Goal: Information Seeking & Learning: Learn about a topic

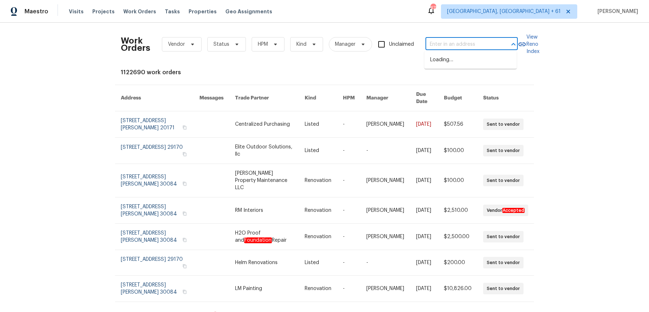
type input "1447 Juliet Ave St. Paul, MN 55105"
click at [449, 58] on li "1447 Juliet Ave, St. Paul, MN 55105" at bounding box center [471, 63] width 92 height 19
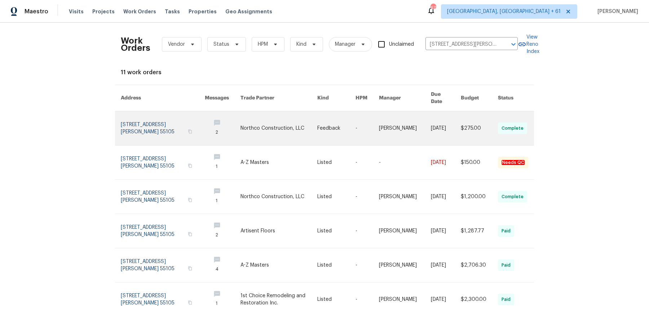
click at [402, 116] on link at bounding box center [405, 128] width 52 height 34
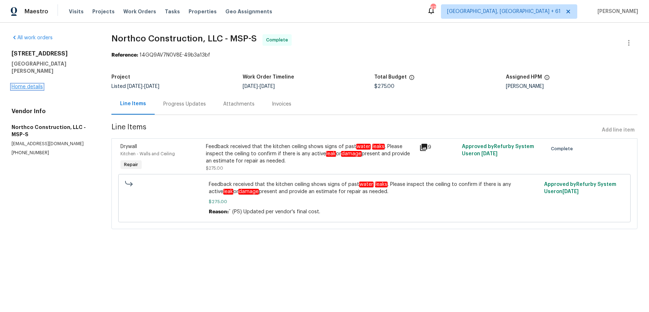
click at [36, 84] on link "Home details" at bounding box center [27, 86] width 31 height 5
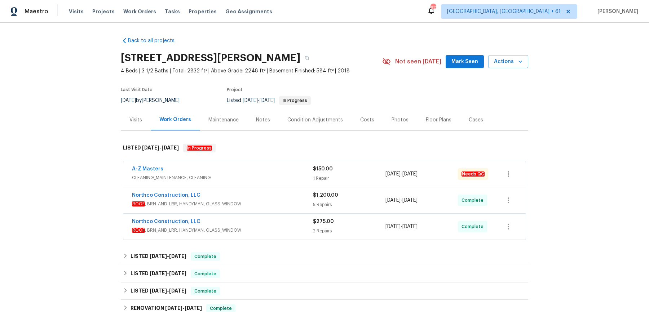
click at [222, 167] on div "A-Z Masters" at bounding box center [222, 170] width 181 height 9
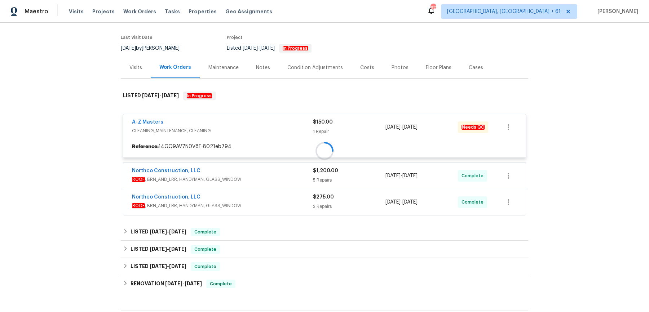
scroll to position [53, 0]
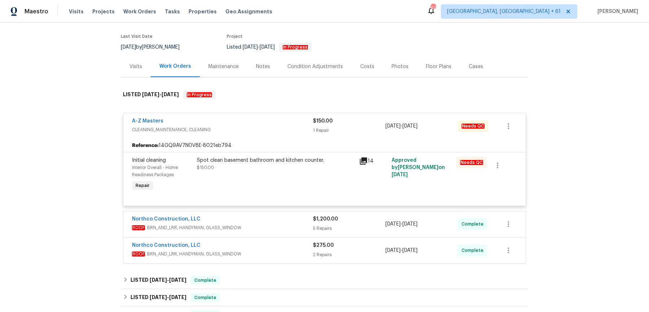
click at [285, 216] on div "Northco Construction, LLC" at bounding box center [222, 220] width 181 height 9
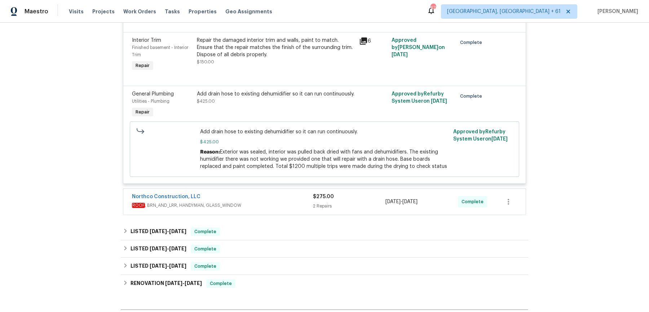
scroll to position [564, 0]
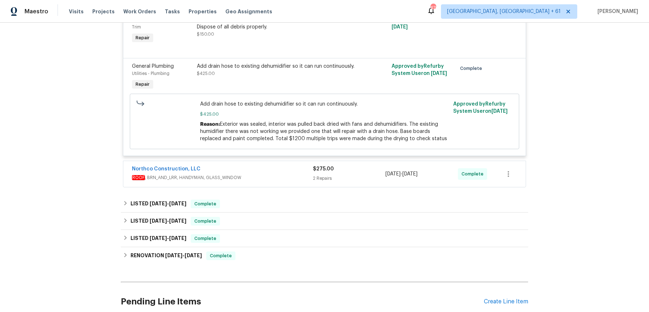
click at [276, 171] on div "Northco Construction, LLC" at bounding box center [222, 170] width 181 height 9
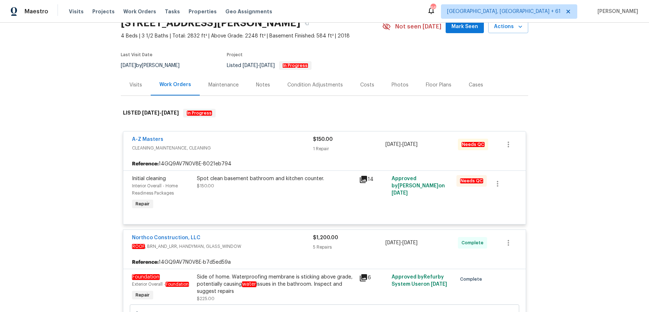
scroll to position [0, 0]
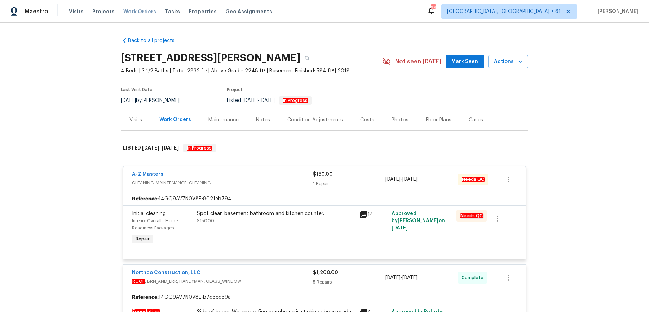
click at [128, 12] on span "Work Orders" at bounding box center [139, 11] width 33 height 7
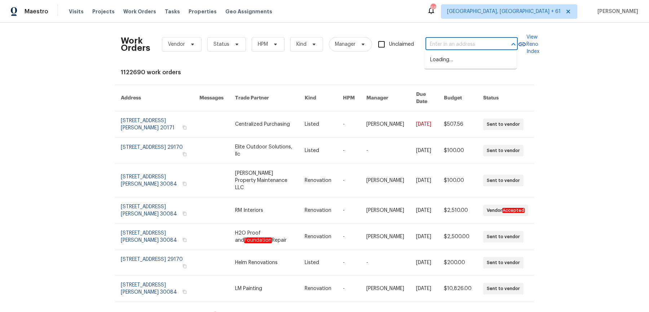
click at [470, 43] on input "text" at bounding box center [462, 44] width 72 height 11
paste input "692 Suholden Cir Marietta, GA 30066"
type input "692 Suholden Cir Marietta, GA 30066"
click at [472, 62] on li "[STREET_ADDRESS]" at bounding box center [471, 60] width 92 height 12
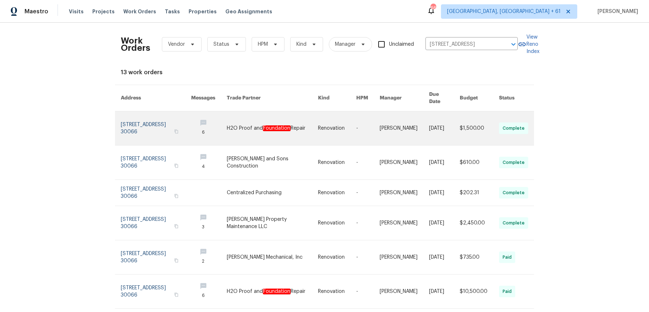
click at [377, 114] on td "[PERSON_NAME]" at bounding box center [398, 128] width 49 height 34
click at [370, 117] on link at bounding box center [367, 128] width 23 height 34
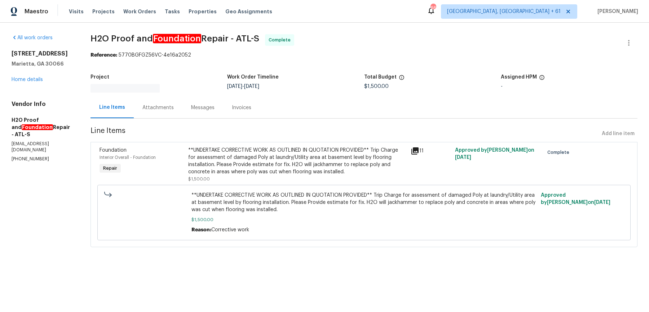
click at [44, 86] on div "All work orders 692 Suholden Cir Marietta, GA 30066 Home details Vendor Info H2…" at bounding box center [43, 98] width 62 height 128
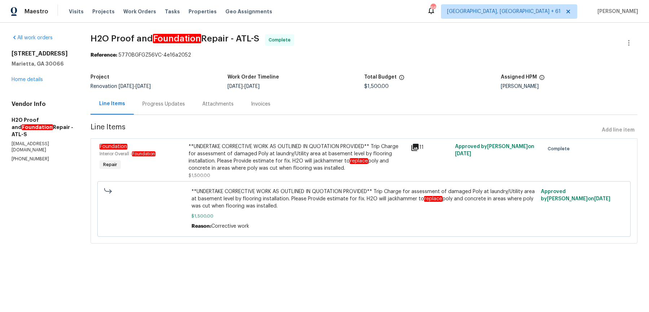
click at [38, 82] on div "692 Suholden Cir Marietta, GA 30066 Home details" at bounding box center [43, 66] width 62 height 33
click at [27, 81] on link "Home details" at bounding box center [27, 79] width 31 height 5
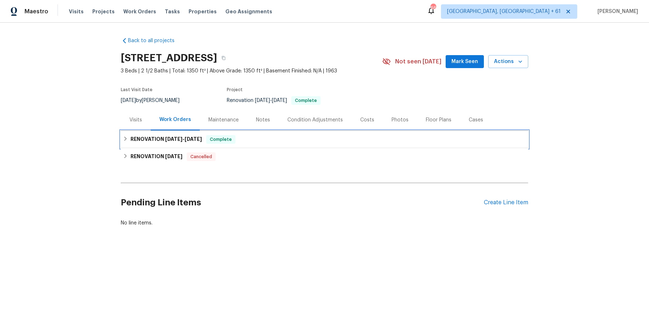
click at [237, 143] on div "RENOVATION 8/4/25 - 9/15/25 Complete" at bounding box center [324, 139] width 403 height 9
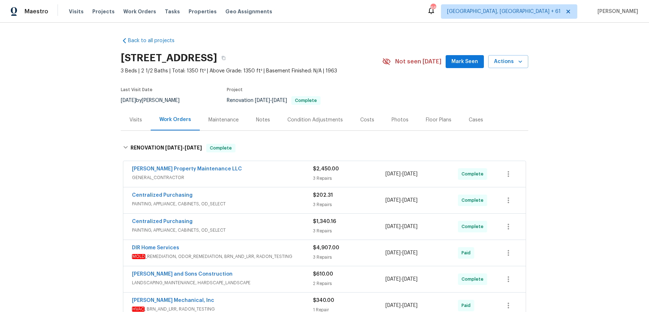
click at [247, 173] on div "[PERSON_NAME] Property Maintenance LLC" at bounding box center [222, 170] width 181 height 9
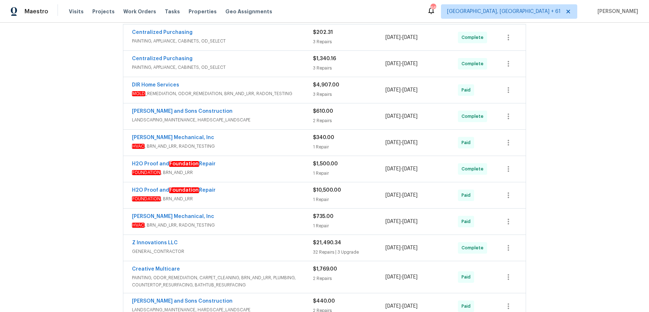
scroll to position [513, 0]
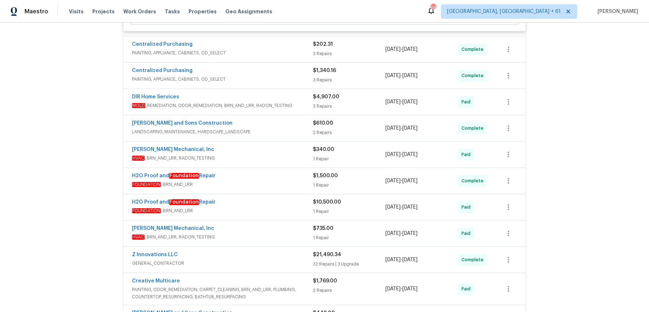
click at [262, 62] on div "Centralized Purchasing PAINTING, APPLIANCE, CABINETS, OD_SELECT $202.31 3 Repai…" at bounding box center [324, 49] width 403 height 26
click at [266, 57] on span "PAINTING, APPLIANCE, CABINETS, OD_SELECT" at bounding box center [222, 52] width 181 height 7
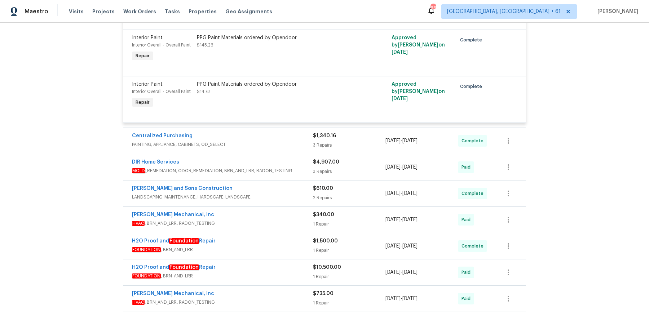
scroll to position [612, 0]
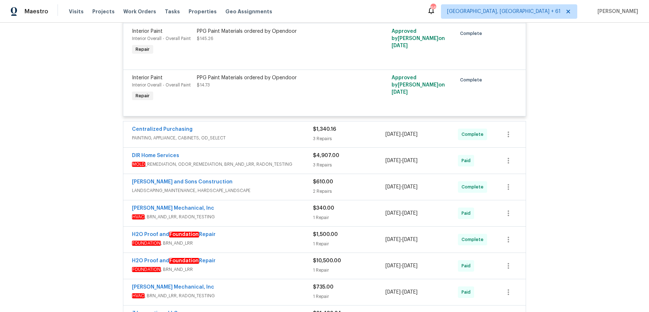
click at [279, 153] on div "DIR Home Services MOLD _REMEDIATION, ODOR_REMEDIATION, BRN_AND_LRR, RADON_TESTI…" at bounding box center [324, 161] width 403 height 27
click at [281, 140] on span "PAINTING, APPLIANCE, CABINETS, OD_SELECT" at bounding box center [222, 138] width 181 height 7
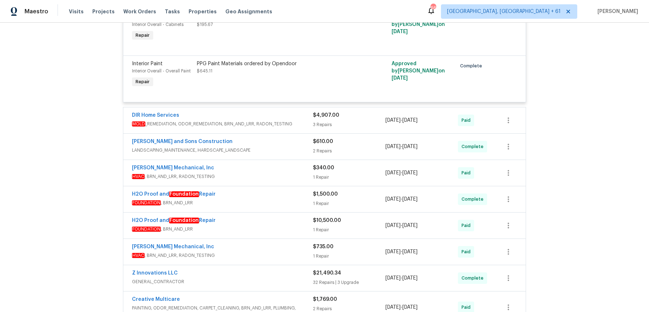
click at [294, 128] on span "MOLD _REMEDIATION, ODOR_REMEDIATION, BRN_AND_LRR, RADON_TESTING" at bounding box center [222, 124] width 181 height 7
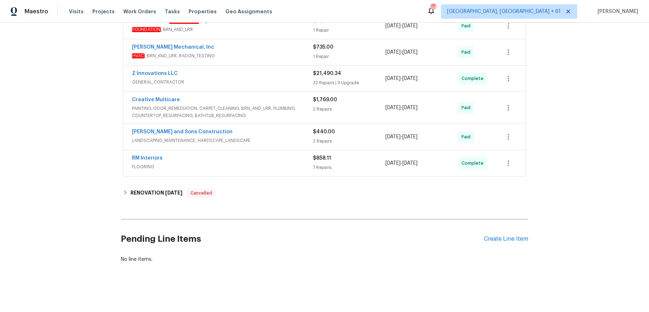
scroll to position [1310, 0]
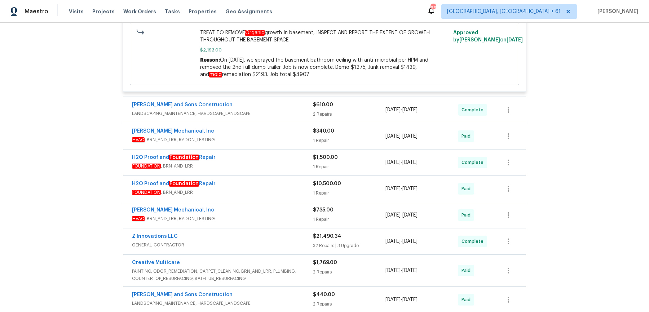
click at [287, 117] on span "LANDSCAPING_MAINTENANCE, HARDSCAPE_LANDSCAPE" at bounding box center [222, 113] width 181 height 7
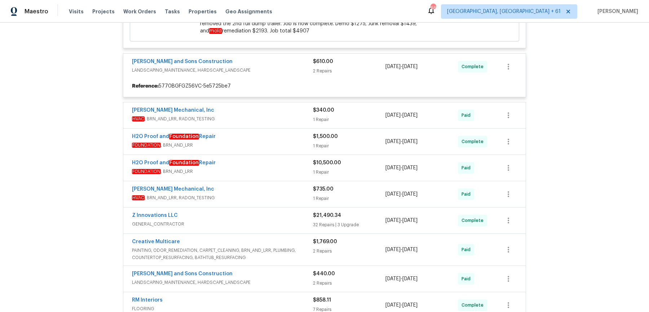
scroll to position [1262, 0]
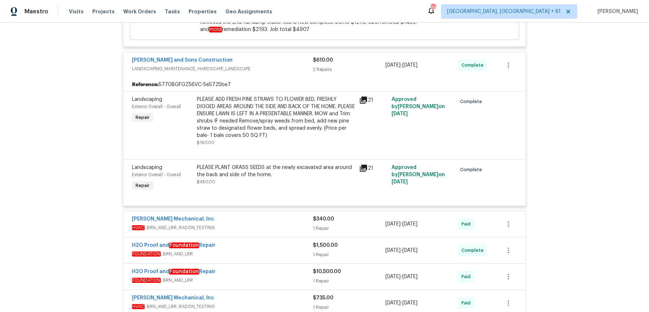
click at [296, 223] on div "[PERSON_NAME] Mechanical, Inc" at bounding box center [222, 220] width 181 height 9
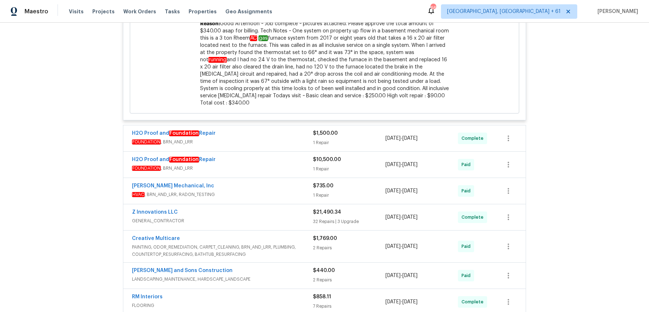
click at [298, 143] on span "FOUNDATION , BRN_AND_LRR" at bounding box center [222, 142] width 181 height 7
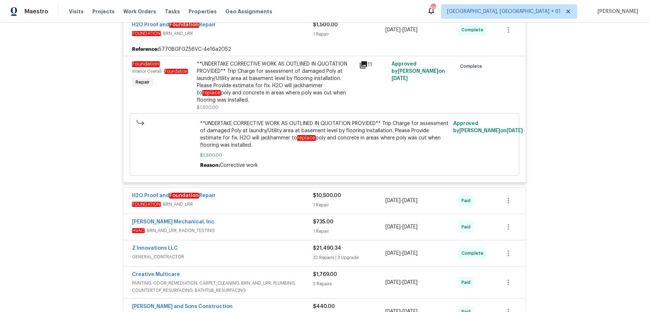
scroll to position [1736, 0]
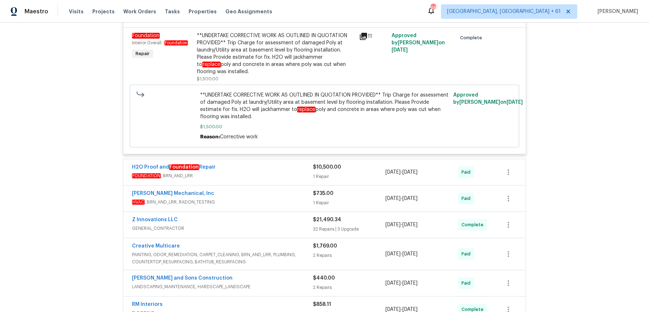
click at [272, 169] on div "H2O Proof and Foundation Repair" at bounding box center [222, 168] width 181 height 9
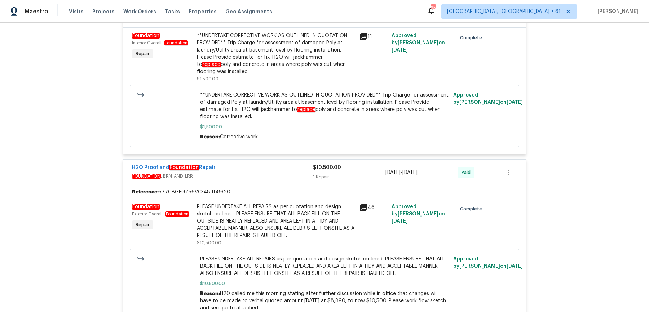
scroll to position [2024, 0]
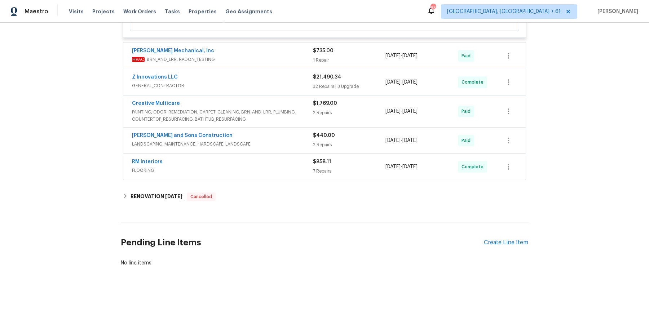
click at [299, 69] on div "Z Innovations LLC GENERAL_CONTRACTOR $21,490.34 32 Repairs | 3 Upgrade 8/4/2025…" at bounding box center [324, 82] width 403 height 27
click at [302, 61] on span "HVAC , BRN_AND_LRR, RADON_TESTING" at bounding box center [222, 59] width 181 height 7
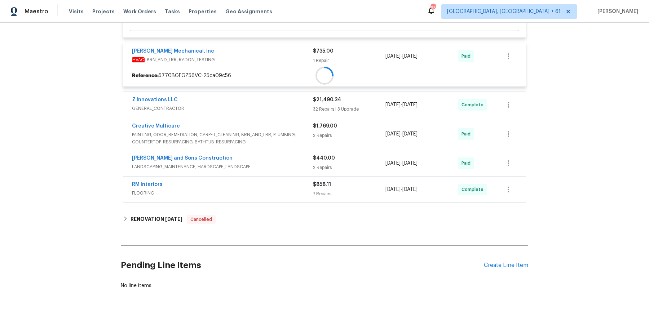
scroll to position [2047, 0]
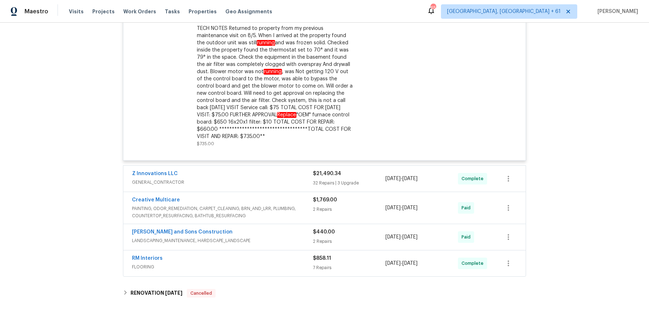
click at [290, 171] on div "Z Innovations LLC" at bounding box center [222, 174] width 181 height 9
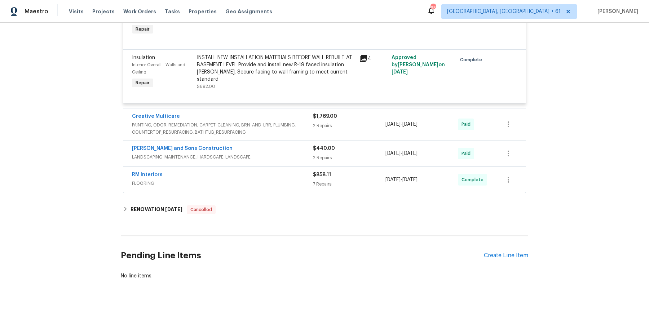
scroll to position [5568, 0]
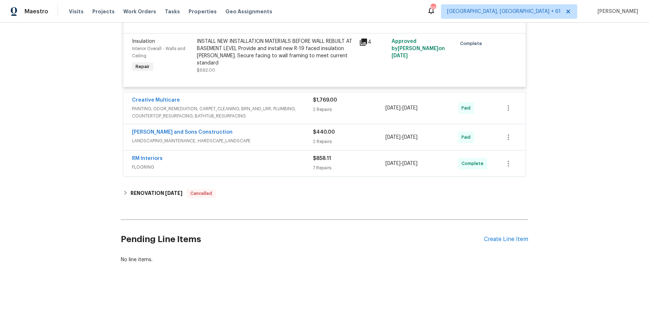
click at [314, 113] on div "2 Repairs" at bounding box center [349, 109] width 73 height 7
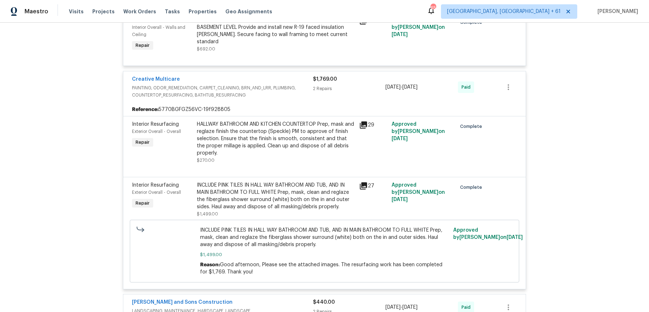
scroll to position [5760, 0]
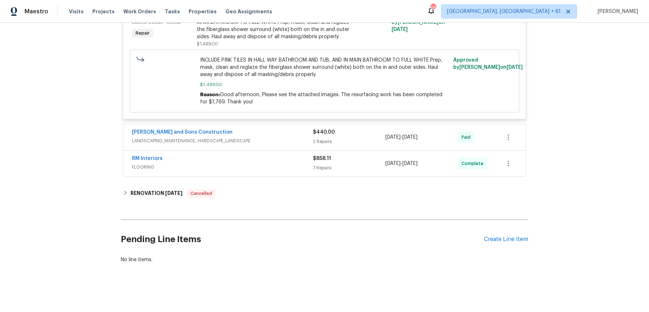
click at [302, 138] on span "LANDSCAPING_MAINTENANCE, HARDSCAPE_LANDSCAPE" at bounding box center [222, 140] width 181 height 7
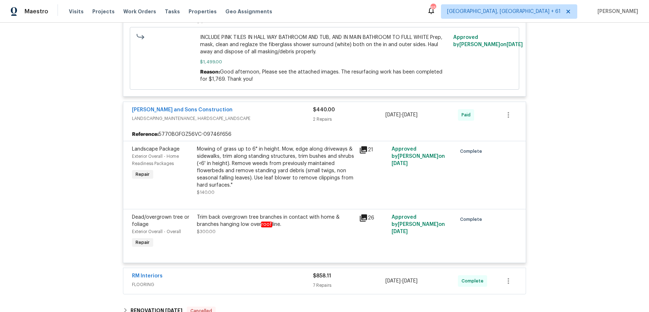
scroll to position [5900, 0]
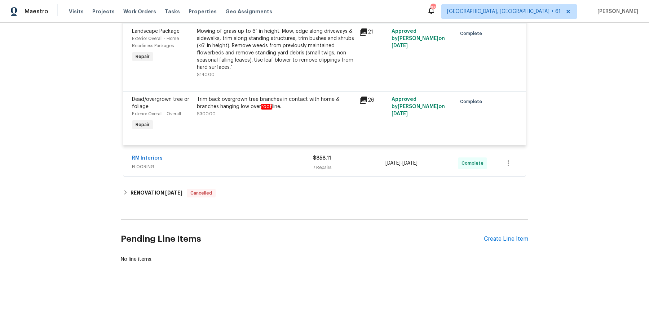
click at [289, 163] on div "RM Interiors" at bounding box center [222, 159] width 181 height 9
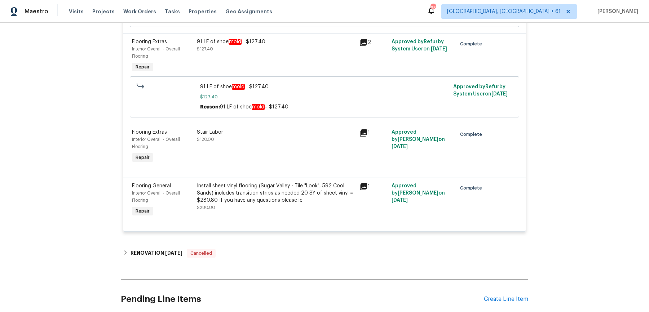
scroll to position [6579, 0]
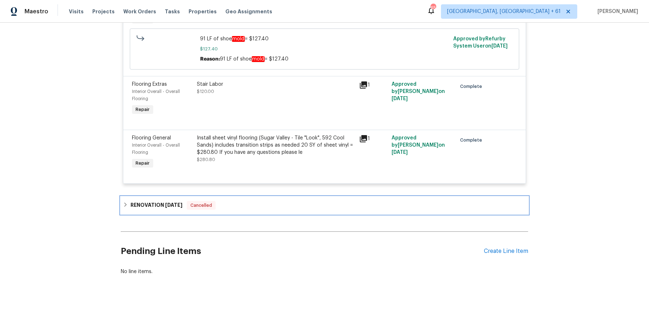
click at [262, 201] on div "RENOVATION 7/15/25 Cancelled" at bounding box center [324, 205] width 403 height 9
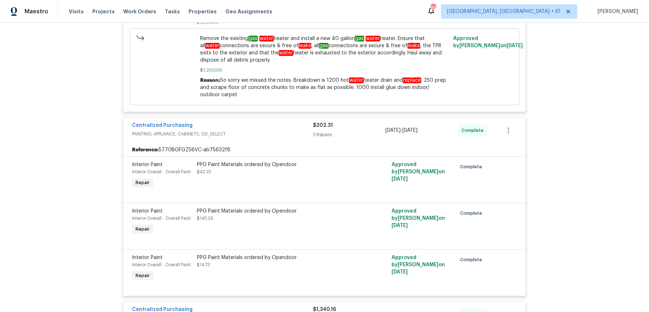
scroll to position [0, 0]
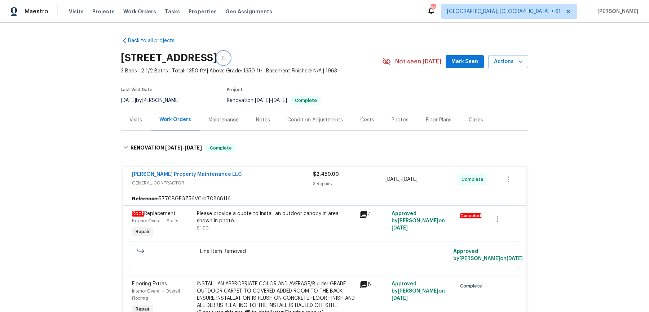
click at [226, 57] on icon "button" at bounding box center [224, 58] width 4 height 4
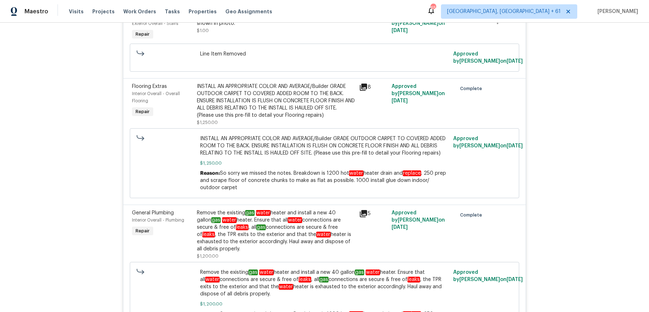
scroll to position [199, 0]
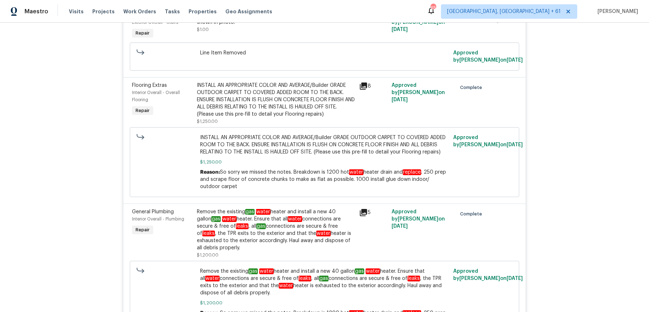
click at [295, 120] on div "INSTALL AN APPROPRIATE COLOR AND AVERAGE/Builder GRADE OUTDOOR CARPET TO COVERE…" at bounding box center [276, 103] width 158 height 43
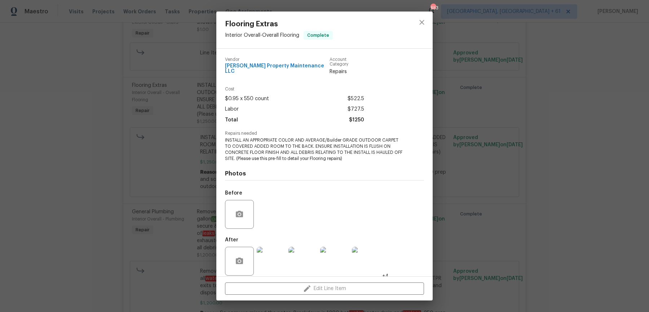
click at [284, 145] on span "INSTALL AN APPROPRIATE COLOR AND AVERAGE/Builder GRADE OUTDOOR CARPET TO COVERE…" at bounding box center [314, 149] width 179 height 24
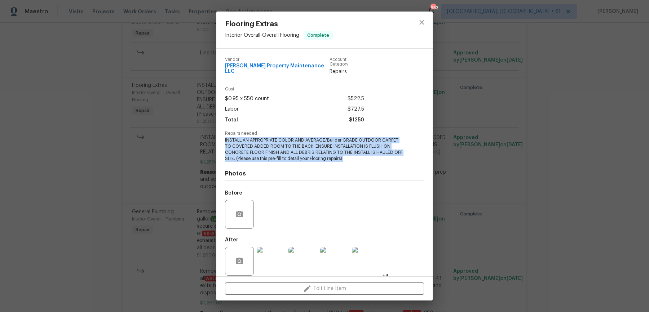
click at [284, 145] on span "INSTALL AN APPROPRIATE COLOR AND AVERAGE/Builder GRADE OUTDOOR CARPET TO COVERE…" at bounding box center [314, 149] width 179 height 24
copy span "INSTALL AN APPROPRIATE COLOR AND AVERAGE/Builder GRADE OUTDOOR CARPET TO COVERE…"
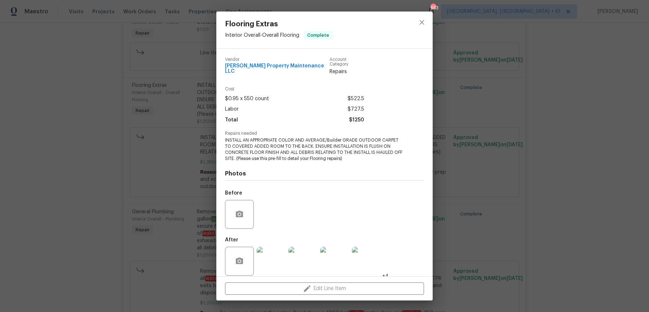
click at [191, 106] on div "Flooring Extras Interior Overall - Overall Flooring Complete Vendor Glen Proper…" at bounding box center [324, 156] width 649 height 312
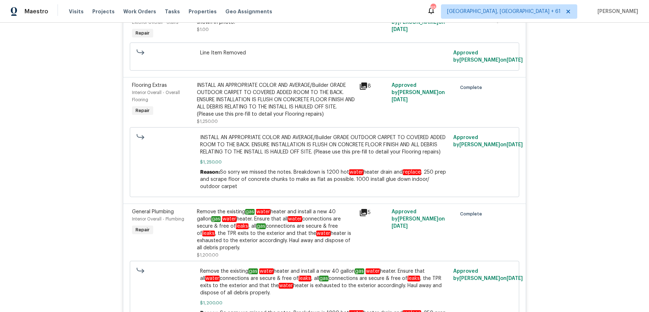
click at [215, 106] on div "INSTALL AN APPROPRIATE COLOR AND AVERAGE/Builder GRADE OUTDOOR CARPET TO COVERE…" at bounding box center [276, 100] width 158 height 36
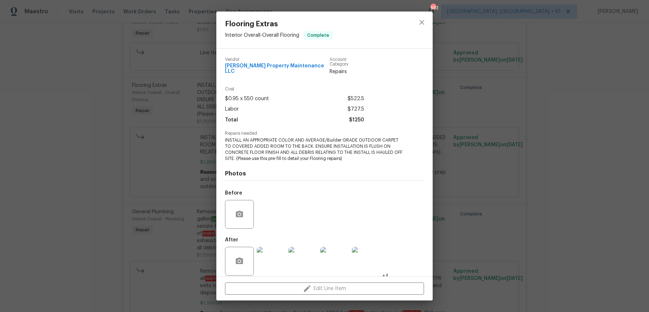
click at [266, 248] on img at bounding box center [271, 261] width 29 height 29
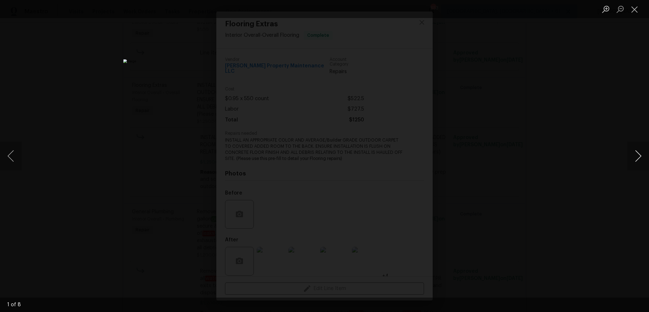
click at [638, 160] on button "Next image" at bounding box center [639, 156] width 22 height 29
click at [611, 122] on div "Lightbox" at bounding box center [324, 156] width 649 height 312
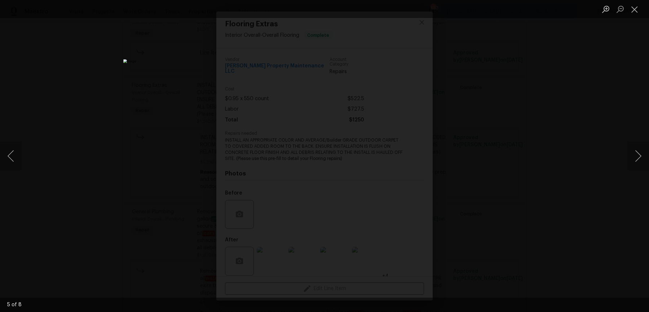
click at [612, 122] on div "Lightbox" at bounding box center [324, 156] width 649 height 312
click at [599, 96] on div "Lightbox" at bounding box center [324, 156] width 649 height 312
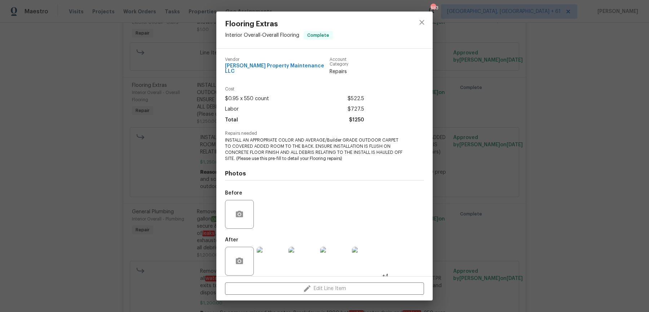
click at [610, 62] on div "Flooring Extras Interior Overall - Overall Flooring Complete Vendor Glen Proper…" at bounding box center [324, 156] width 649 height 312
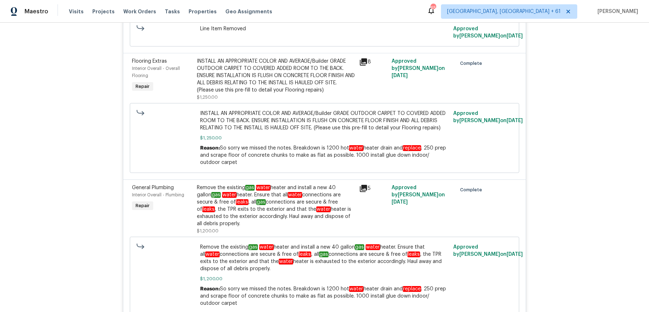
scroll to position [5938, 0]
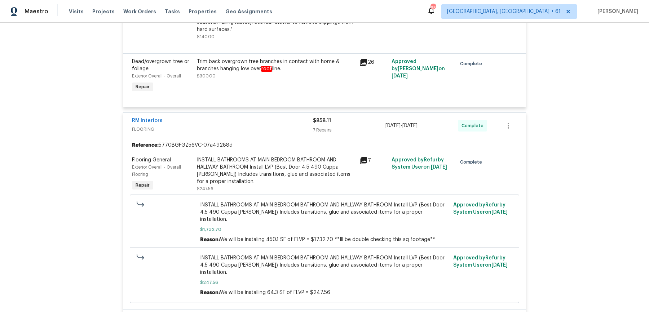
click at [296, 165] on div "INSTALL BATHROOMS AT MAIN BEDROOM BATHROOM AND HALLWAY BATHROOM Install LVP (Be…" at bounding box center [276, 171] width 158 height 29
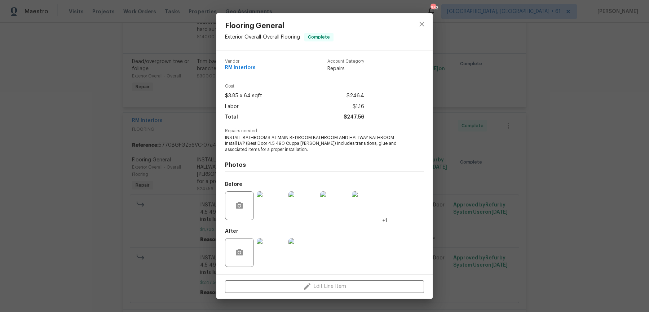
click at [538, 131] on div "Flooring General Exterior Overall - Overall Flooring Complete Vendor RM Interio…" at bounding box center [324, 156] width 649 height 312
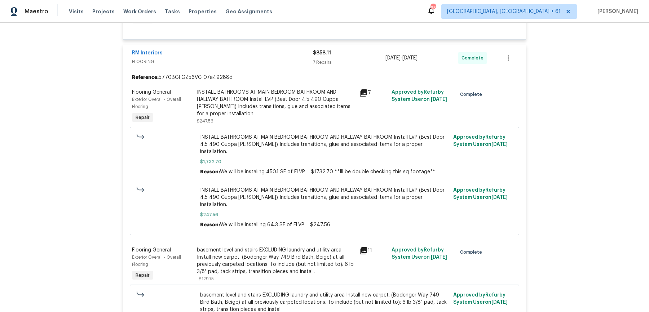
scroll to position [6008, 0]
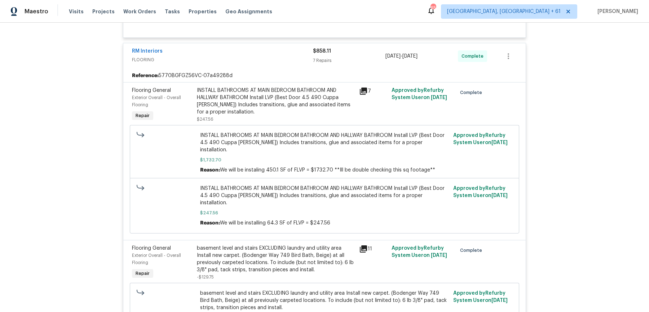
click at [270, 92] on div "INSTALL BATHROOMS AT MAIN BEDROOM BATHROOM AND HALLWAY BATHROOM Install LVP (Be…" at bounding box center [276, 101] width 158 height 29
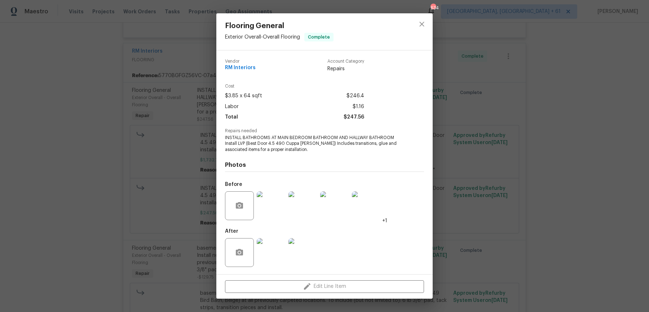
click at [540, 149] on div "Flooring General Exterior Overall - Overall Flooring Complete Vendor RM Interio…" at bounding box center [324, 156] width 649 height 312
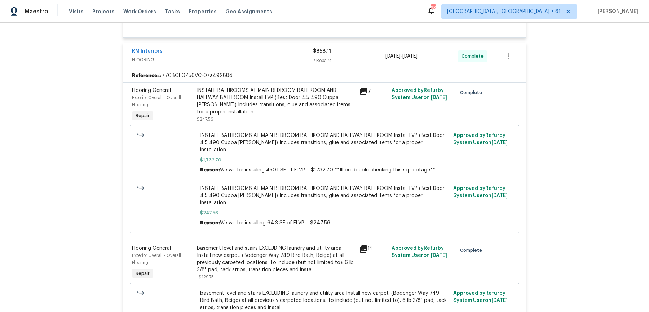
scroll to position [6029, 0]
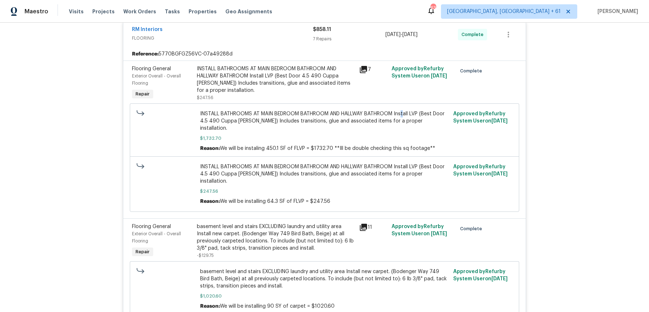
click at [404, 117] on span "INSTALL BATHROOMS AT MAIN BEDROOM BATHROOM AND HALLWAY BATHROOM Install LVP (Be…" at bounding box center [324, 121] width 249 height 22
click at [295, 81] on div "INSTALL BATHROOMS AT MAIN BEDROOM BATHROOM AND HALLWAY BATHROOM Install LVP (Be…" at bounding box center [276, 79] width 158 height 29
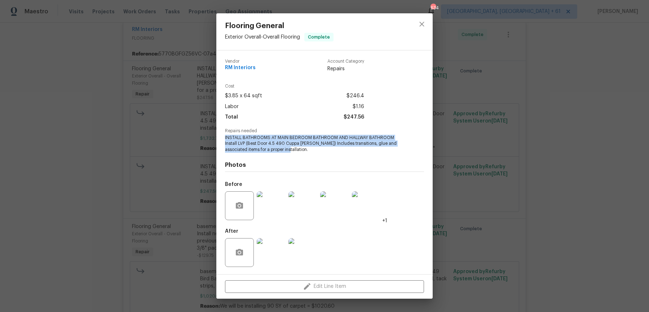
drag, startPoint x: 224, startPoint y: 138, endPoint x: 296, endPoint y: 150, distance: 72.1
click at [296, 150] on div "Vendor RM Interiors Account Category Repairs Cost $3.85 x 64 sqft $246.4 Labor …" at bounding box center [324, 163] width 216 height 224
copy span "INSTALL BATHROOMS AT MAIN BEDROOM BATHROOM AND HALLWAY BATHROOM Install LVP (Be…"
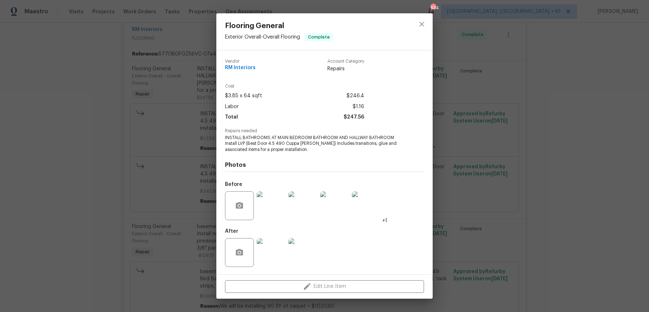
click at [519, 100] on div "Flooring General Exterior Overall - Overall Flooring Complete Vendor RM Interio…" at bounding box center [324, 156] width 649 height 312
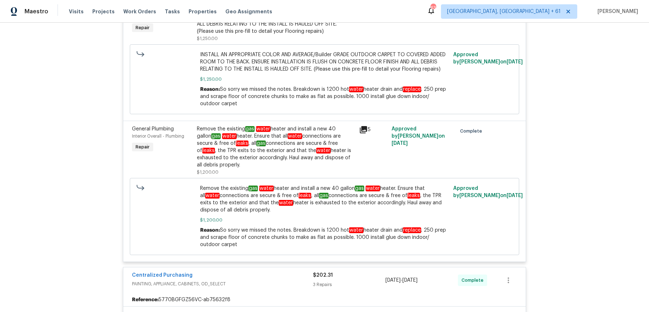
scroll to position [322, 0]
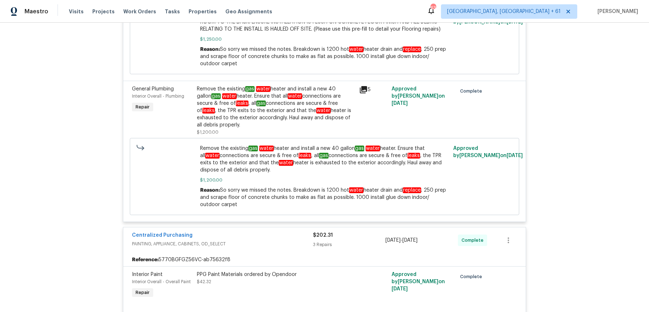
click at [280, 129] on div "Remove the existing gas water heater and install a new 40 gallon gas water heat…" at bounding box center [276, 107] width 158 height 43
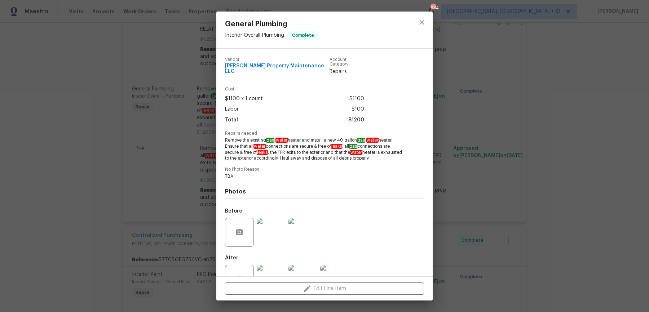
click at [566, 78] on div "General Plumbing Interior Overall - Plumbing Complete Vendor Glen Property Main…" at bounding box center [324, 156] width 649 height 312
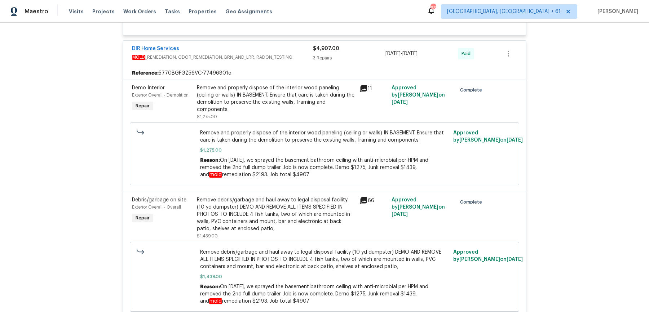
scroll to position [902, 0]
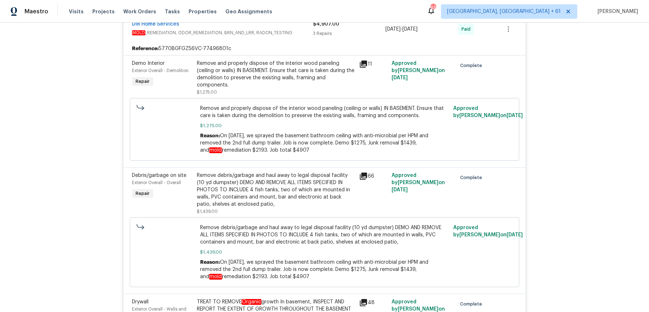
click at [359, 147] on span "On 8/9/2025, we sprayed the basement bathroom ceiling with anti-microbial per H…" at bounding box center [314, 143] width 228 height 20
click at [266, 136] on div "Remove and properly dispose of the interior wood paneling (ceiling or walls) IN…" at bounding box center [324, 129] width 249 height 49
click at [267, 118] on span "Remove and properly dispose of the interior wood paneling (ceiling or walls) IN…" at bounding box center [324, 112] width 249 height 14
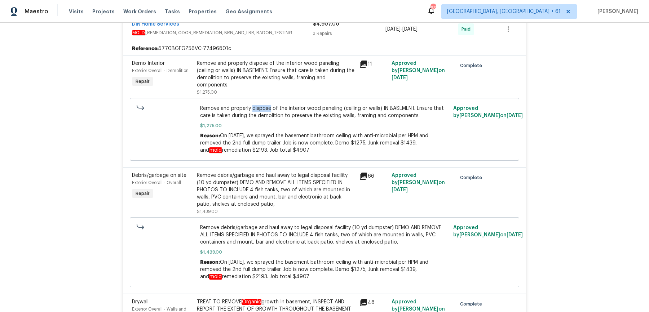
click at [267, 118] on span "Remove and properly dispose of the interior wood paneling (ceiling or walls) IN…" at bounding box center [324, 112] width 249 height 14
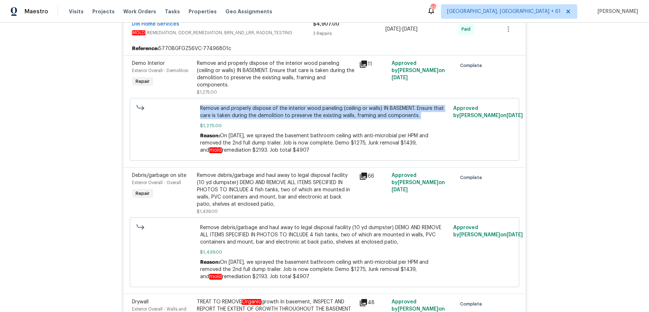
click at [267, 118] on span "Remove and properly dispose of the interior wood paneling (ceiling or walls) IN…" at bounding box center [324, 112] width 249 height 14
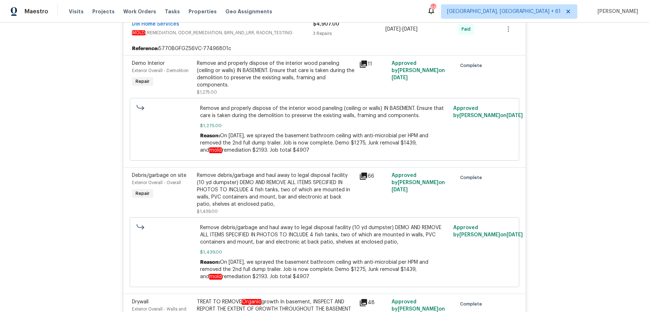
click at [264, 74] on div "Remove and properly dispose of the interior wood paneling (ceiling or walls) IN…" at bounding box center [276, 74] width 158 height 29
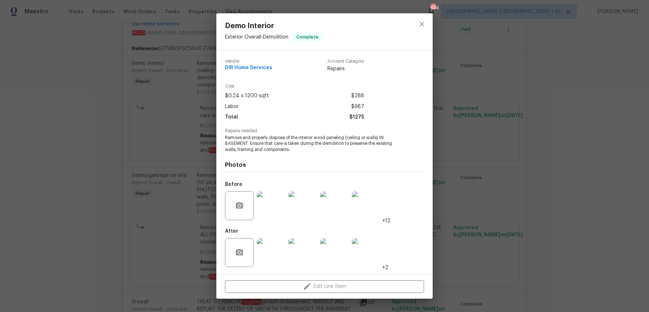
click at [504, 133] on div "Demo Interior Exterior Overall - Demolition Complete Vendor DIR Home Services A…" at bounding box center [324, 156] width 649 height 312
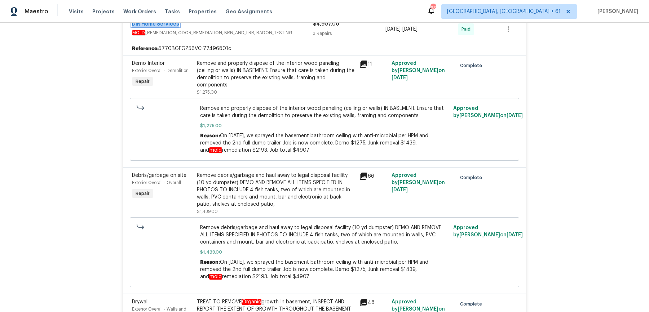
scroll to position [928, 0]
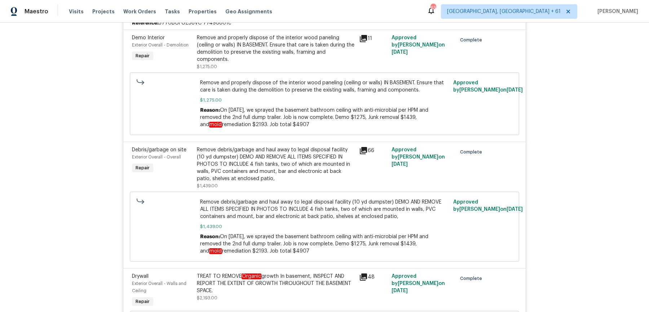
click at [251, 53] on div "Remove and properly dispose of the interior wood paneling (ceiling or walls) IN…" at bounding box center [276, 48] width 158 height 29
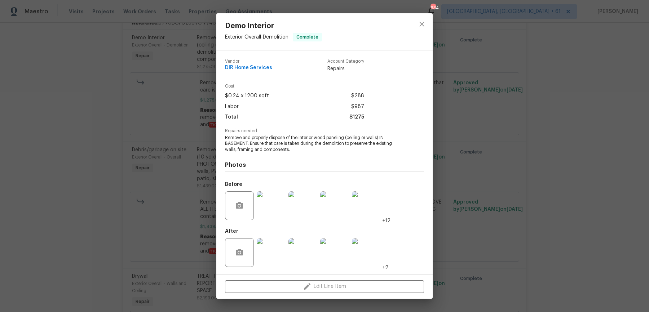
click at [268, 207] on img at bounding box center [271, 206] width 29 height 29
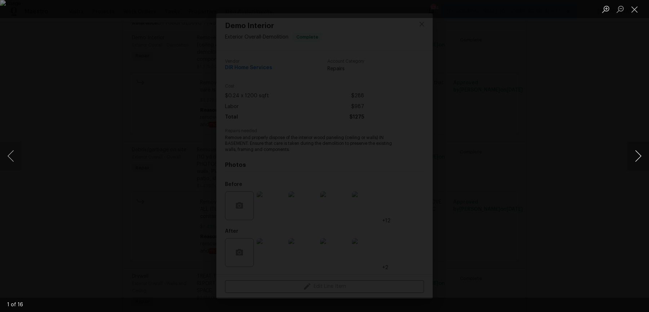
click at [634, 157] on button "Next image" at bounding box center [639, 156] width 22 height 29
click at [4, 162] on button "Previous image" at bounding box center [11, 156] width 22 height 29
click at [631, 157] on button "Next image" at bounding box center [639, 156] width 22 height 29
click at [634, 159] on button "Next image" at bounding box center [639, 156] width 22 height 29
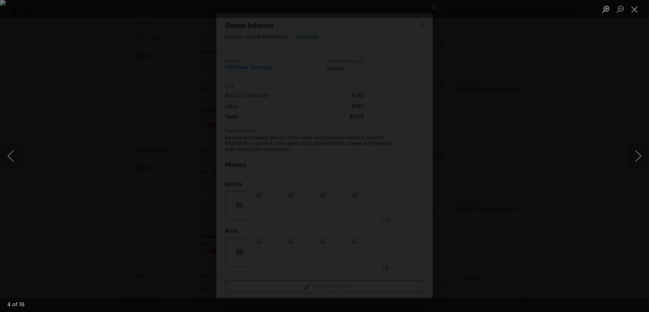
click at [621, 109] on div "Lightbox" at bounding box center [324, 156] width 649 height 312
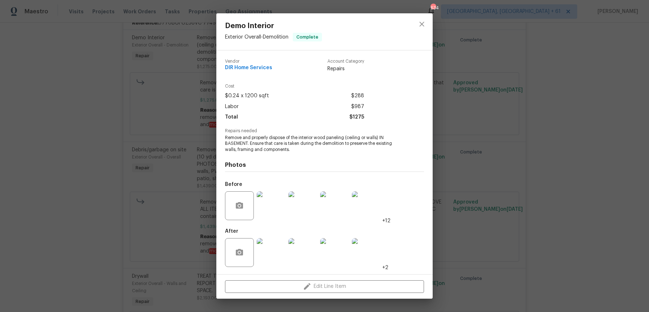
click at [621, 109] on div "Demo Interior Exterior Overall - Demolition Complete Vendor DIR Home Services A…" at bounding box center [324, 156] width 649 height 312
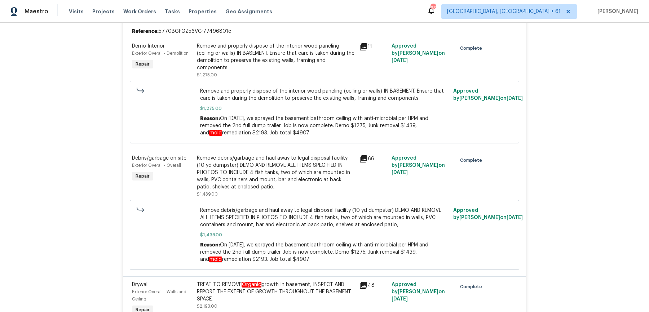
scroll to position [919, 0]
click at [305, 56] on div "Remove and properly dispose of the interior wood paneling (ceiling or walls) IN…" at bounding box center [276, 57] width 158 height 29
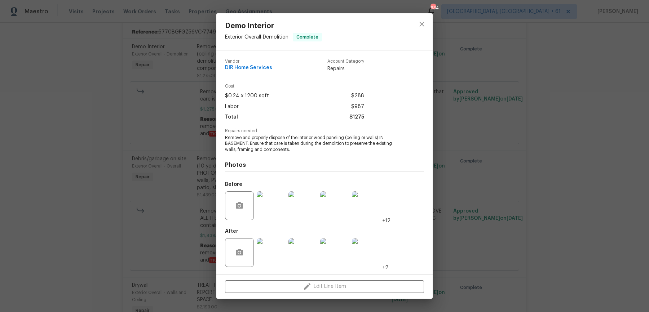
click at [273, 260] on img at bounding box center [271, 252] width 29 height 29
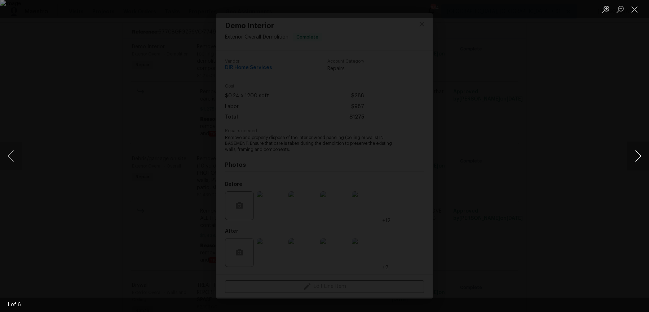
click at [642, 159] on button "Next image" at bounding box center [639, 156] width 22 height 29
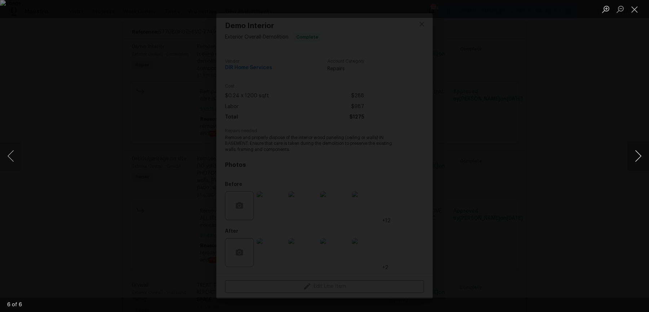
click at [642, 159] on button "Next image" at bounding box center [639, 156] width 22 height 29
click at [622, 132] on div "Lightbox" at bounding box center [324, 156] width 649 height 312
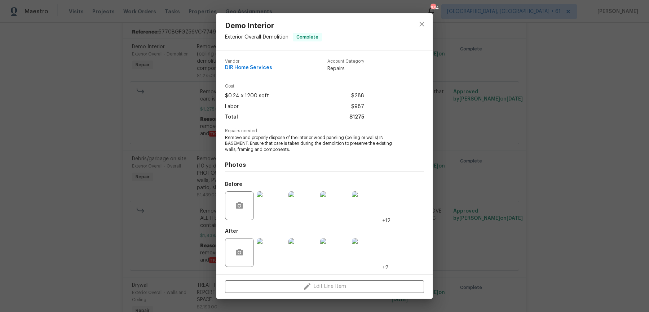
click at [622, 132] on div "Demo Interior Exterior Overall - Demolition Complete Vendor DIR Home Services A…" at bounding box center [324, 156] width 649 height 312
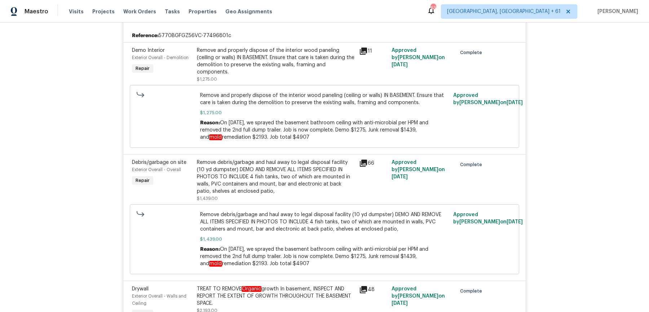
scroll to position [906, 0]
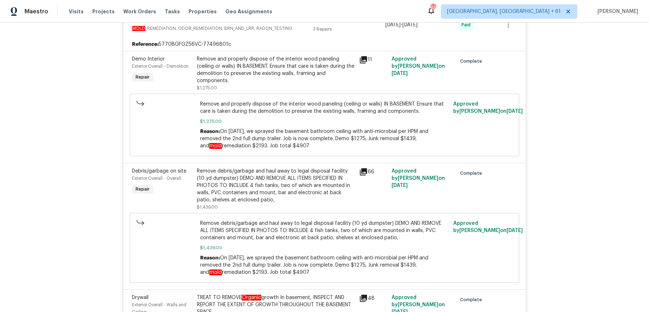
click at [287, 84] on div "Remove and properly dispose of the interior wood paneling (ceiling or walls) IN…" at bounding box center [276, 70] width 158 height 29
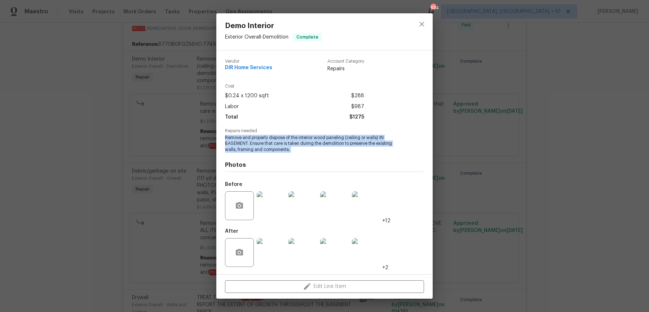
drag, startPoint x: 226, startPoint y: 139, endPoint x: 296, endPoint y: 161, distance: 72.9
click at [297, 161] on div "Vendor DIR Home Services Account Category Repairs Cost $0.24 x 1200 sqft $288 L…" at bounding box center [324, 162] width 199 height 218
copy span "Remove and properly dispose of the interior wood paneling (ceiling or walls) IN…"
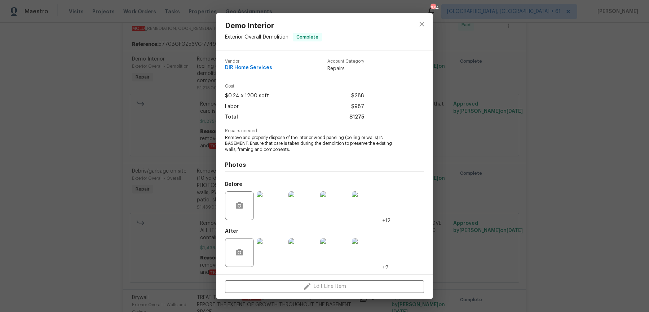
click at [176, 144] on div "Demo Interior Exterior Overall - Demolition Complete Vendor DIR Home Services A…" at bounding box center [324, 156] width 649 height 312
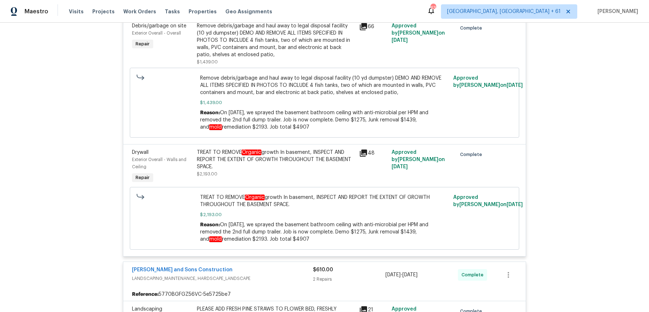
scroll to position [1066, 0]
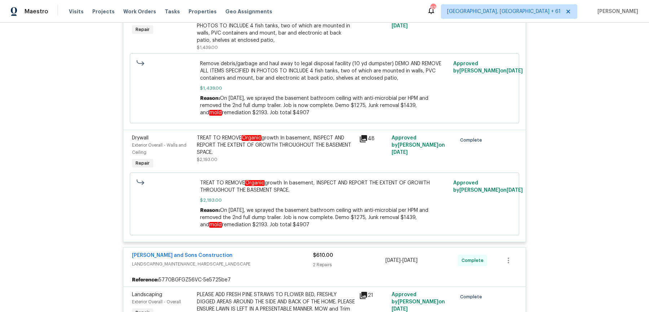
click at [230, 144] on div "TREAT TO REMOVE Organic growth In basement, INSPECT AND REPORT THE EXTENT OF GR…" at bounding box center [276, 146] width 158 height 22
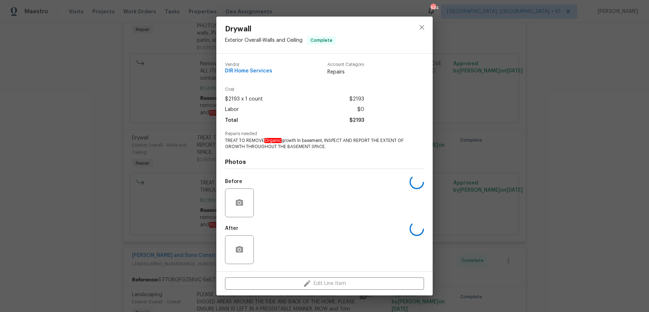
drag, startPoint x: 228, startPoint y: 141, endPoint x: 398, endPoint y: 150, distance: 169.5
click at [398, 150] on span "TREAT TO REMOVE Organic growth In basement, INSPECT AND REPORT THE EXTENT OF GR…" at bounding box center [314, 144] width 179 height 12
drag, startPoint x: 349, startPoint y: 144, endPoint x: 235, endPoint y: 131, distance: 115.5
click at [235, 131] on div "Vendor DIR Home Services Account Category Repairs Cost $2193 x 1 count $2193 La…" at bounding box center [324, 163] width 199 height 212
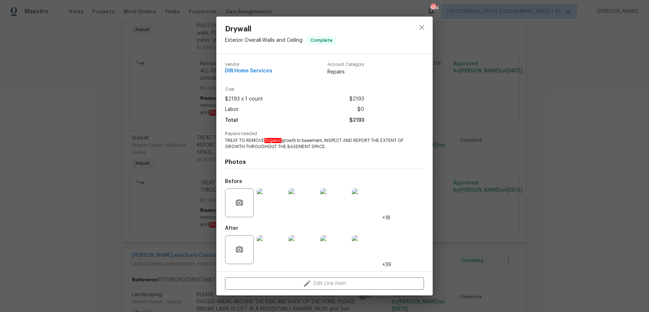
click at [238, 144] on span "TREAT TO REMOVE Organic growth In basement, INSPECT AND REPORT THE EXTENT OF GR…" at bounding box center [314, 144] width 179 height 12
drag, startPoint x: 226, startPoint y: 140, endPoint x: 334, endPoint y: 145, distance: 108.3
click at [334, 145] on span "TREAT TO REMOVE Organic growth In basement, INSPECT AND REPORT THE EXTENT OF GR…" at bounding box center [314, 144] width 179 height 12
copy span "TREAT TO REMOVE Organic growth In basement, INSPECT AND REPORT THE EXTENT OF GR…"
drag, startPoint x: 461, startPoint y: 140, endPoint x: 451, endPoint y: 140, distance: 10.1
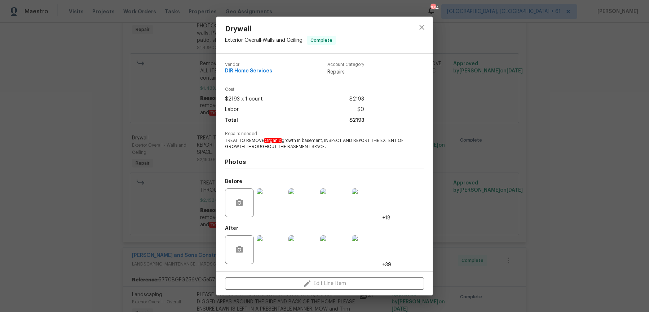
click at [461, 141] on div "Drywall Exterior Overall - Walls and Ceiling Complete Vendor DIR Home Services …" at bounding box center [324, 156] width 649 height 312
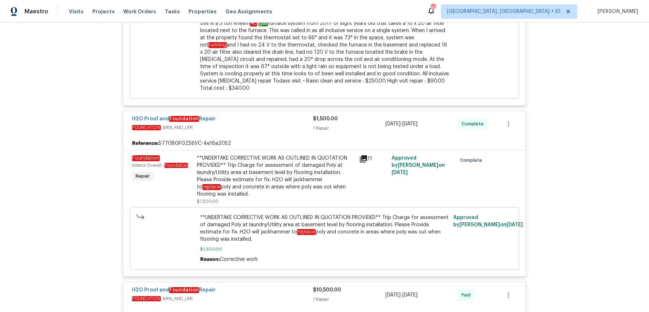
scroll to position [1614, 0]
click at [249, 172] on div "**UNDERTAKE CORRECTIVE WORK AS OUTLINED IN QUOTATION PROVIDED** Trip Charge for…" at bounding box center [276, 175] width 158 height 43
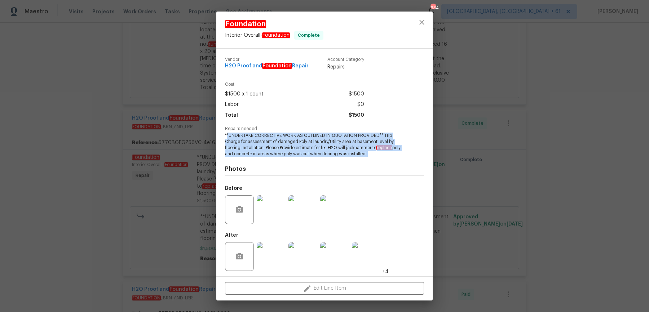
drag, startPoint x: 227, startPoint y: 134, endPoint x: 399, endPoint y: 157, distance: 173.6
click at [399, 157] on div "Vendor H2O Proof and Foundation Repair Account Category Repairs Cost $1500 x 1 …" at bounding box center [324, 164] width 199 height 224
copy span "*UNDERTAKE CORRECTIVE WORK AS OUTLINED IN QUOTATION PROVIDED** Trip Charge for …"
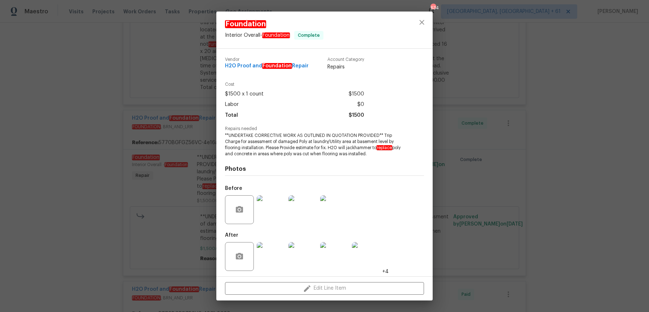
click at [183, 82] on div "Foundation Interior Overall - Foundation Complete Vendor H2O Proof and Foundati…" at bounding box center [324, 156] width 649 height 312
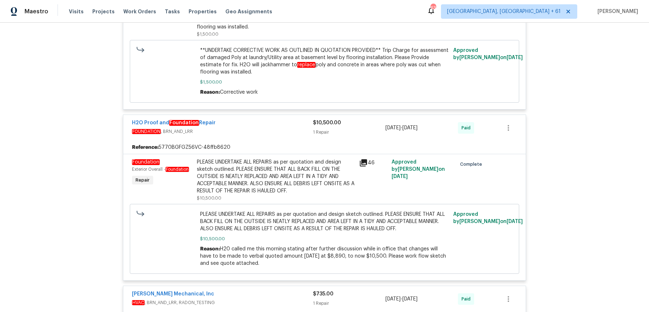
scroll to position [1781, 0]
click at [245, 177] on div "PLEASE UNDERTAKE ALL REPAIRS as per quotation and design sketch outlined. PLEAS…" at bounding box center [276, 176] width 158 height 36
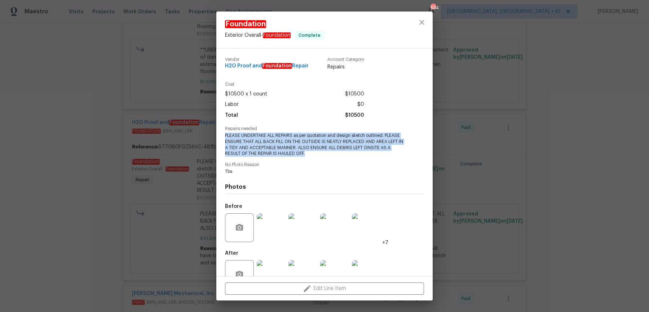
drag, startPoint x: 222, startPoint y: 135, endPoint x: 323, endPoint y: 158, distance: 103.8
click at [323, 158] on div "Vendor H2O Proof and Foundation Repair Account Category Repairs Cost $10500 x 1…" at bounding box center [324, 163] width 216 height 228
copy span "PLEASE UNDERTAKE ALL REPAIRS as per quotation and design sketch outlined. PLEAS…"
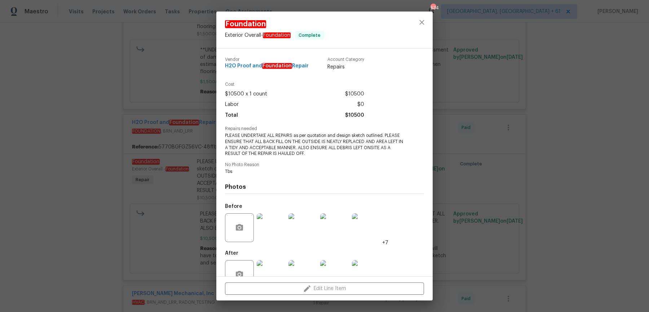
click at [273, 213] on div at bounding box center [271, 228] width 32 height 38
click at [277, 229] on img at bounding box center [271, 228] width 29 height 29
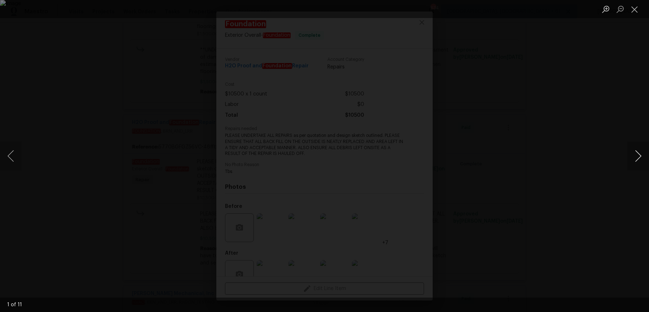
click at [638, 152] on button "Next image" at bounding box center [639, 156] width 22 height 29
click at [15, 166] on button "Previous image" at bounding box center [11, 156] width 22 height 29
click at [641, 154] on button "Next image" at bounding box center [639, 156] width 22 height 29
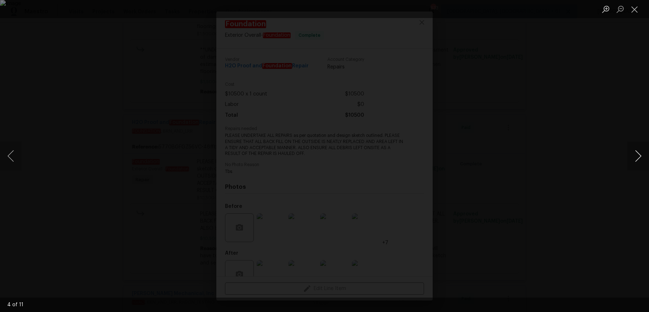
click at [641, 154] on button "Next image" at bounding box center [639, 156] width 22 height 29
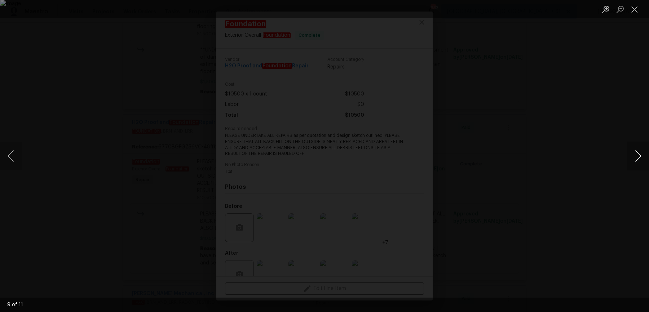
click at [641, 154] on button "Next image" at bounding box center [639, 156] width 22 height 29
click at [631, 155] on button "Next image" at bounding box center [639, 156] width 22 height 29
click at [618, 91] on div "Lightbox" at bounding box center [324, 156] width 649 height 312
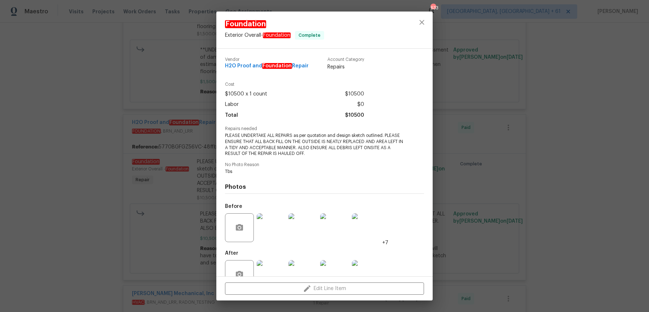
click at [618, 91] on div "Foundation Exterior Overall - Foundation Complete Vendor H2O Proof and Foundati…" at bounding box center [324, 156] width 649 height 312
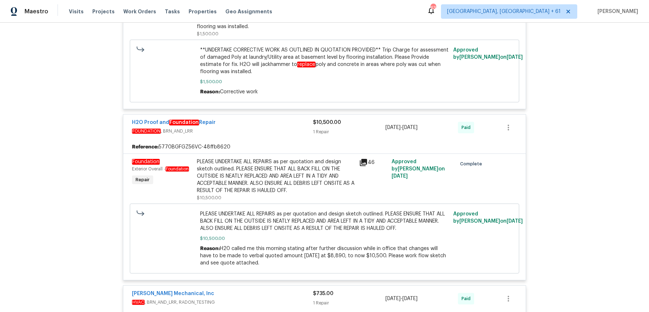
click at [294, 163] on div "PLEASE UNDERTAKE ALL REPAIRS as per quotation and design sketch outlined. PLEAS…" at bounding box center [276, 176] width 158 height 36
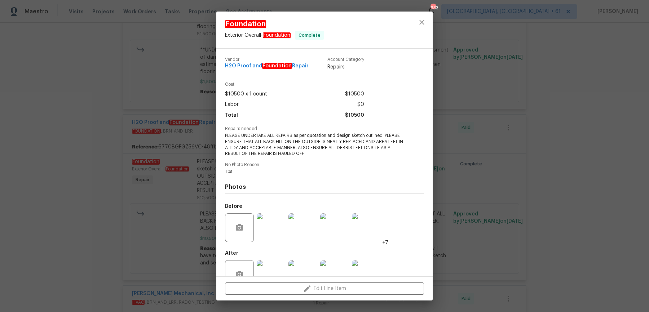
click at [273, 264] on img at bounding box center [271, 275] width 29 height 29
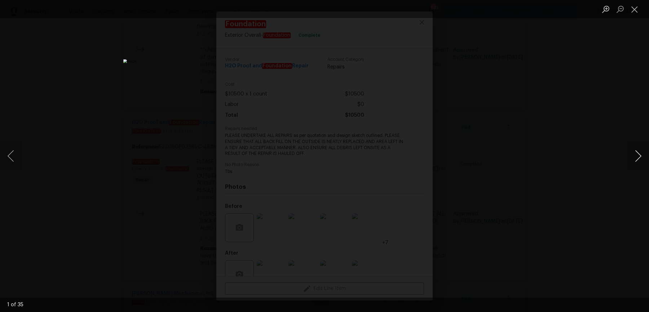
click at [636, 155] on button "Next image" at bounding box center [639, 156] width 22 height 29
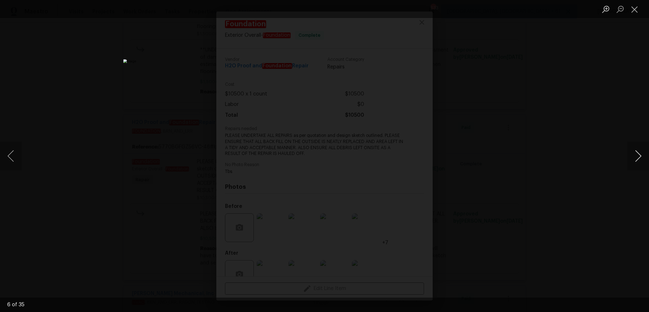
click at [637, 155] on button "Next image" at bounding box center [639, 156] width 22 height 29
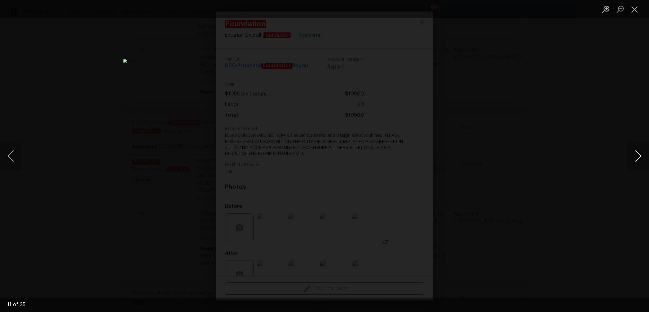
click at [637, 155] on button "Next image" at bounding box center [639, 156] width 22 height 29
click at [601, 84] on div "Lightbox" at bounding box center [324, 156] width 649 height 312
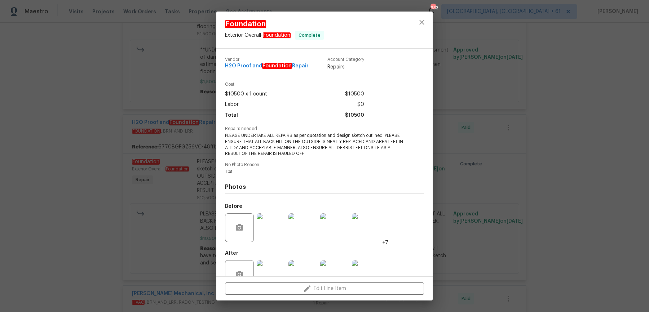
click at [601, 84] on div "Foundation Exterior Overall - Foundation Complete Vendor H2O Proof and Foundati…" at bounding box center [324, 156] width 649 height 312
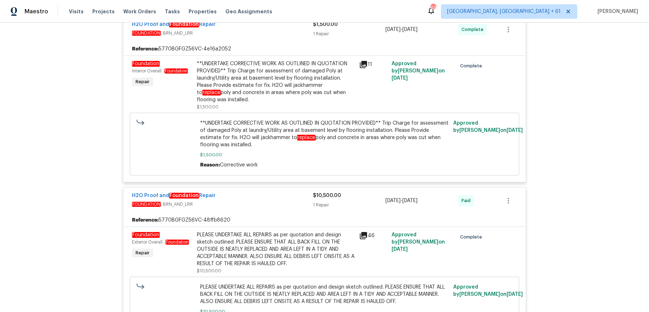
scroll to position [1710, 0]
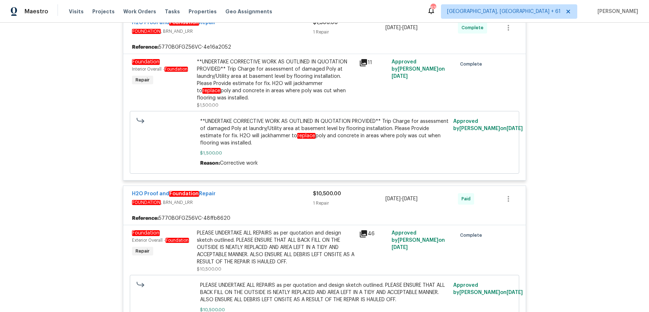
click at [320, 80] on div "**UNDERTAKE CORRECTIVE WORK AS OUTLINED IN QUOTATION PROVIDED** Trip Charge for…" at bounding box center [276, 79] width 158 height 43
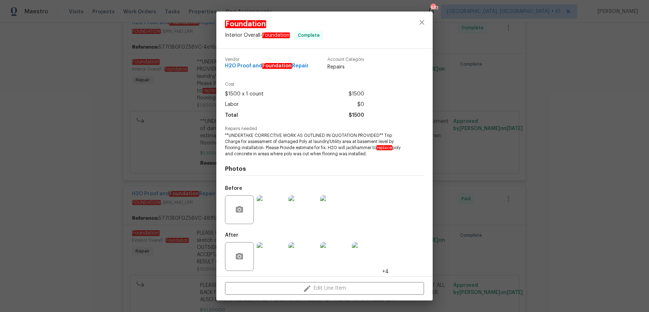
click at [274, 209] on img at bounding box center [271, 210] width 29 height 29
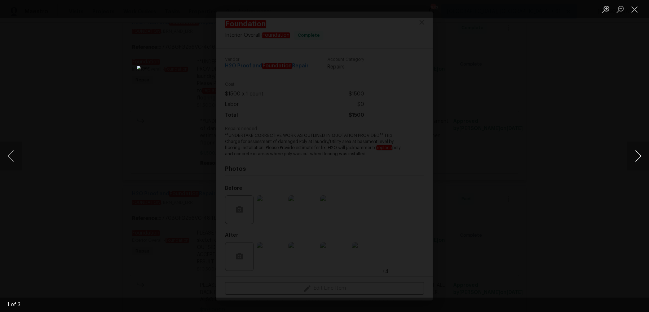
click at [638, 162] on button "Next image" at bounding box center [639, 156] width 22 height 29
click at [556, 139] on div "Lightbox" at bounding box center [324, 156] width 649 height 312
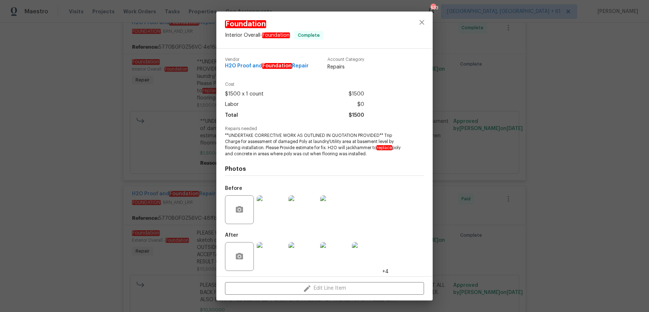
click at [269, 261] on img at bounding box center [271, 256] width 29 height 29
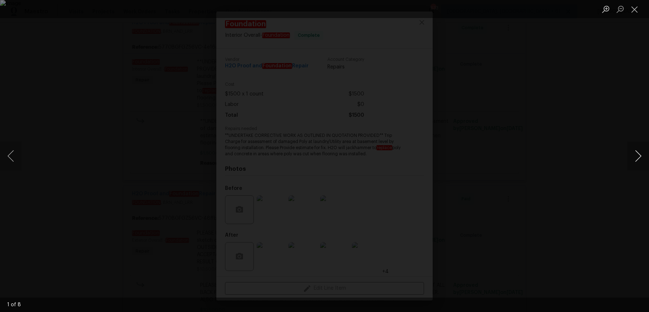
click at [639, 158] on button "Next image" at bounding box center [639, 156] width 22 height 29
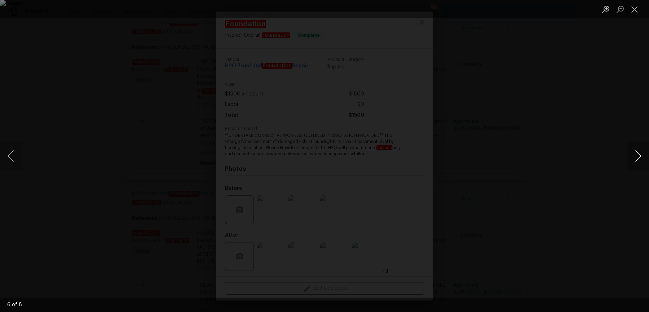
click at [639, 158] on button "Next image" at bounding box center [639, 156] width 22 height 29
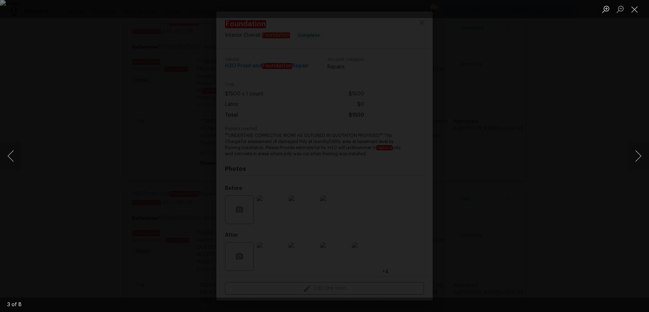
click at [613, 120] on div "Lightbox" at bounding box center [324, 156] width 649 height 312
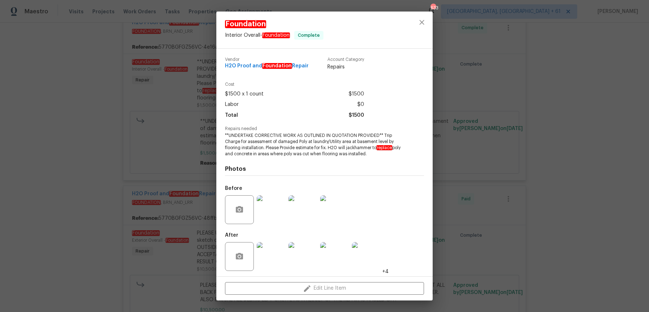
click at [618, 131] on div "Foundation Interior Overall - Foundation Complete Vendor H2O Proof and Foundati…" at bounding box center [324, 156] width 649 height 312
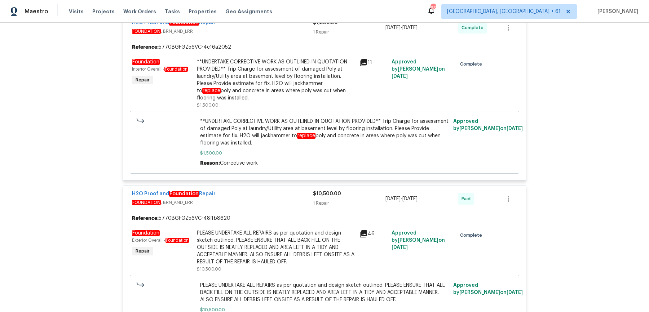
click at [256, 63] on div "**UNDERTAKE CORRECTIVE WORK AS OUTLINED IN QUOTATION PROVIDED** Trip Charge for…" at bounding box center [276, 79] width 158 height 43
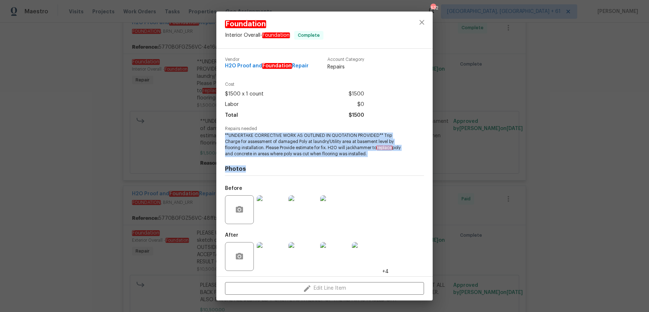
drag, startPoint x: 225, startPoint y: 136, endPoint x: 391, endPoint y: 167, distance: 168.8
click at [391, 167] on div "Vendor H2O Proof and Foundation Repair Account Category Repairs Cost $1500 x 1 …" at bounding box center [324, 164] width 199 height 224
click at [391, 167] on h4 "Photos" at bounding box center [324, 169] width 199 height 7
drag, startPoint x: 388, startPoint y: 161, endPoint x: 213, endPoint y: 132, distance: 176.5
click at [213, 132] on div "Foundation Interior Overall - Foundation Complete Vendor H2O Proof and Foundati…" at bounding box center [324, 156] width 649 height 312
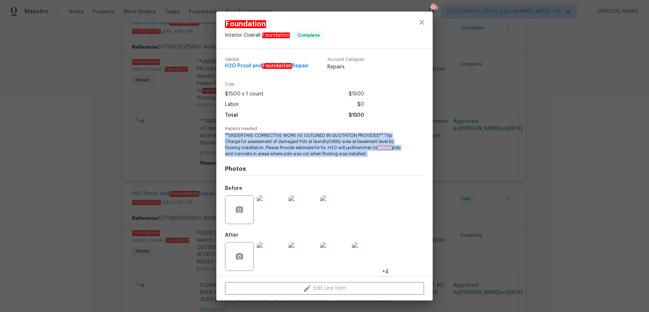
copy span "**UNDERTAKE CORRECTIVE WORK AS OUTLINED IN QUOTATION PROVIDED** Trip Charge for…"
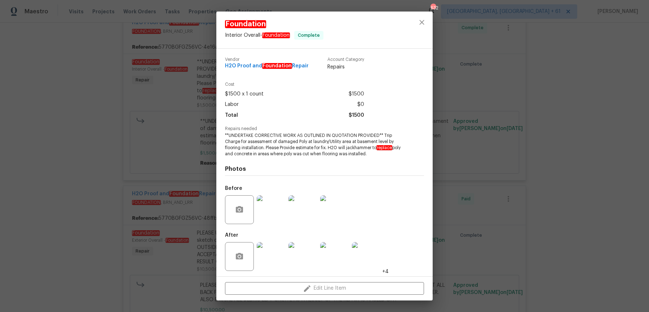
click at [148, 100] on div "Foundation Interior Overall - Foundation Complete Vendor H2O Proof and Foundati…" at bounding box center [324, 156] width 649 height 312
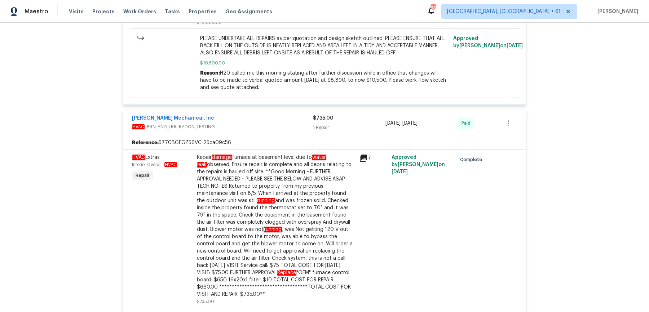
scroll to position [1966, 0]
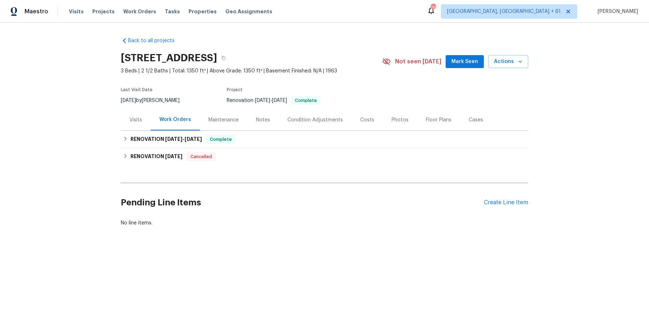
click at [140, 125] on div "Visits" at bounding box center [136, 119] width 30 height 21
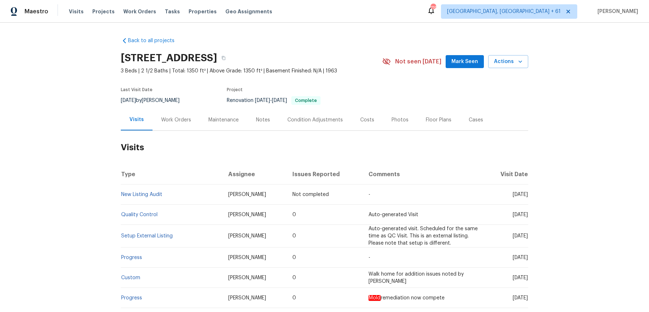
click at [135, 239] on td "Setup External Listing" at bounding box center [172, 236] width 102 height 23
click at [137, 235] on link "Setup External Listing" at bounding box center [147, 236] width 52 height 5
